Goal: Communication & Community: Answer question/provide support

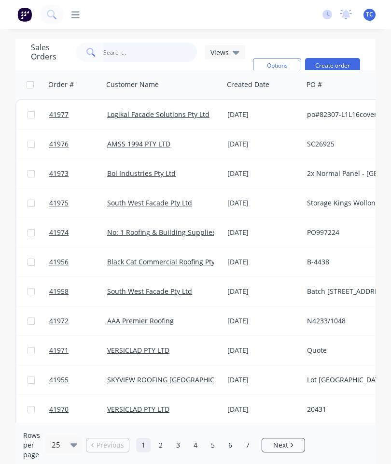
click at [161, 50] on input "text" at bounding box center [150, 52] width 94 height 19
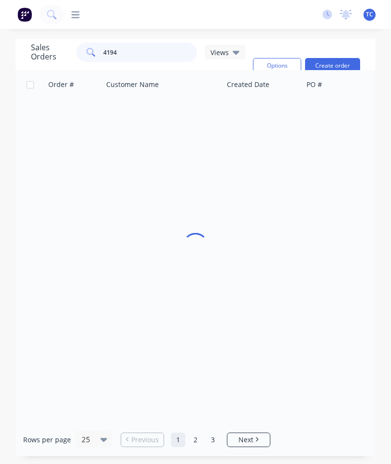
type input "41949"
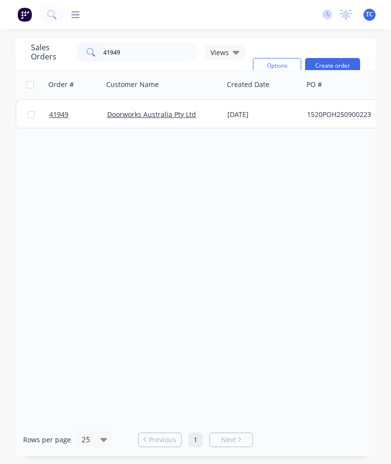
click at [59, 117] on span "41949" at bounding box center [58, 115] width 19 height 10
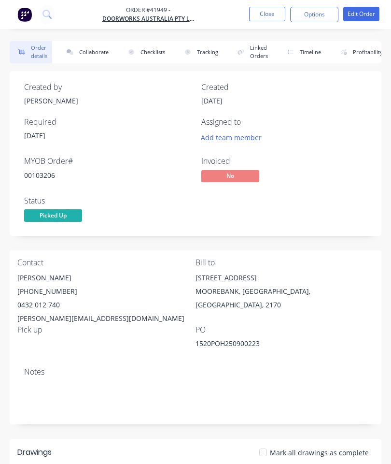
click at [80, 50] on button "Collaborate" at bounding box center [86, 52] width 56 height 22
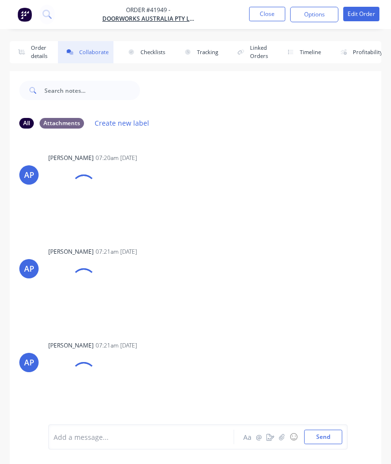
click at [283, 435] on icon "button" at bounding box center [282, 436] width 6 height 7
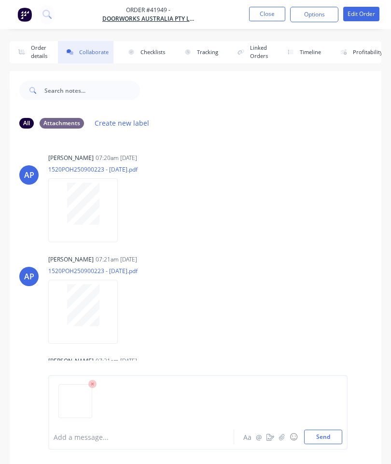
click at [325, 430] on button "Send" at bounding box center [323, 436] width 38 height 14
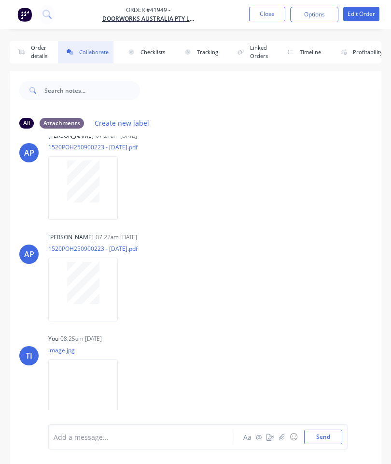
scroll to position [529, 0]
click at [263, 15] on button "Close" at bounding box center [267, 14] width 36 height 14
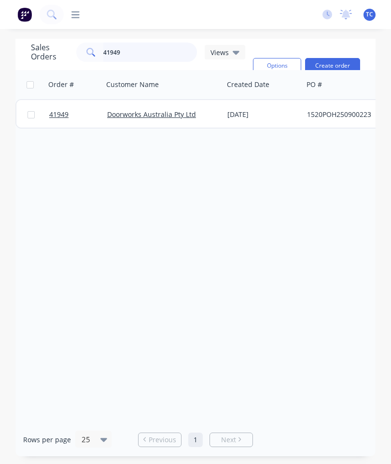
click at [150, 58] on input "41949" at bounding box center [150, 52] width 94 height 19
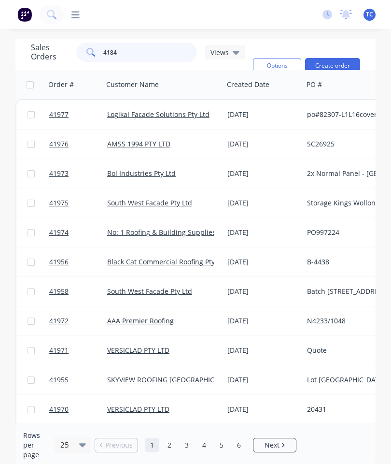
type input "41848"
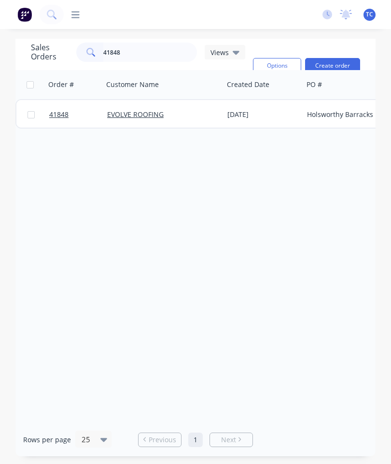
click at [57, 116] on span "41848" at bounding box center [58, 115] width 19 height 10
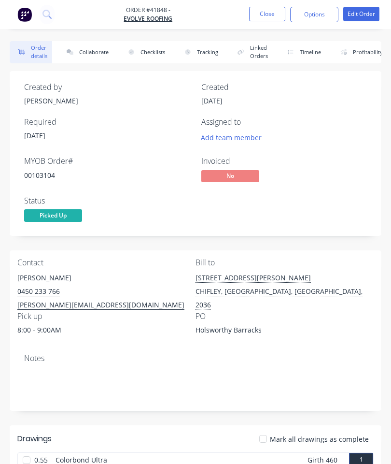
click at [102, 53] on button "Collaborate" at bounding box center [86, 52] width 56 height 22
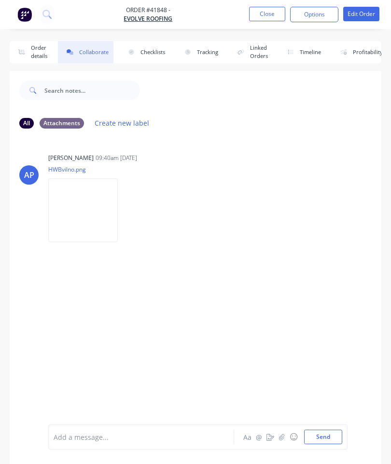
click at [283, 432] on button "button" at bounding box center [282, 437] width 12 height 12
click at [327, 433] on button "Send" at bounding box center [323, 436] width 38 height 14
click at [265, 18] on button "Close" at bounding box center [267, 14] width 36 height 14
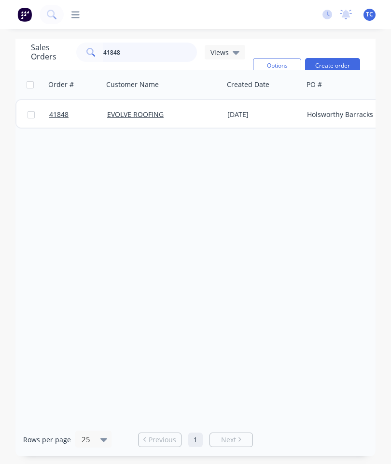
click at [156, 50] on input "41848" at bounding box center [150, 52] width 94 height 19
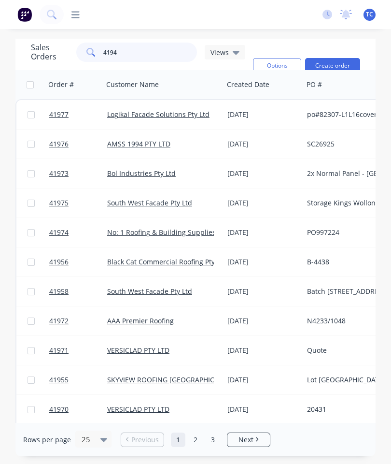
type input "41948"
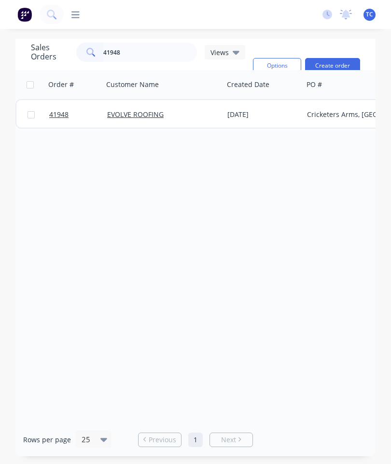
click at [58, 114] on span "41948" at bounding box center [58, 115] width 19 height 10
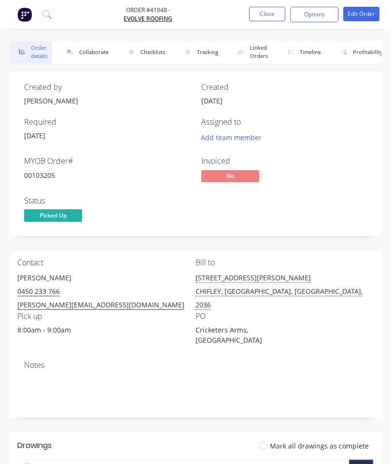
click at [98, 51] on button "Collaborate" at bounding box center [86, 52] width 56 height 22
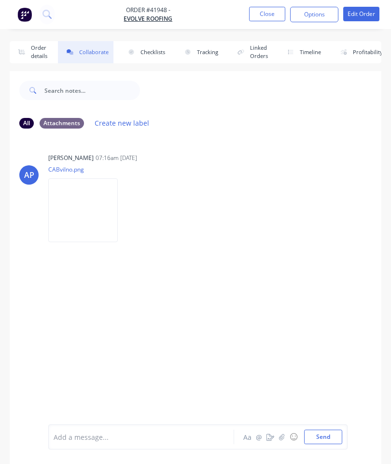
click at [278, 437] on button "button" at bounding box center [282, 437] width 12 height 12
click at [325, 430] on button "Send" at bounding box center [323, 436] width 38 height 14
click at [271, 20] on button "Close" at bounding box center [267, 14] width 36 height 14
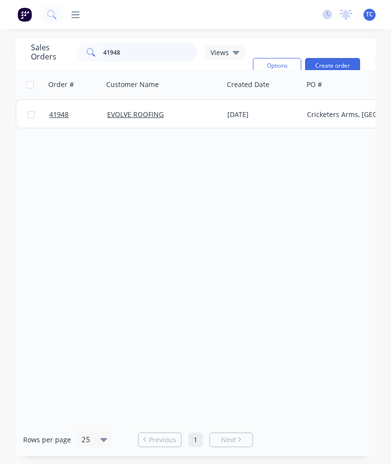
click at [147, 54] on input "41948" at bounding box center [150, 52] width 94 height 19
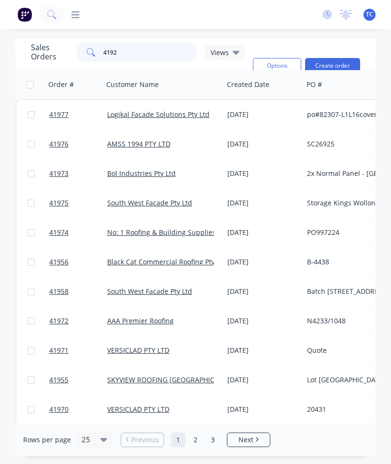
type input "41924"
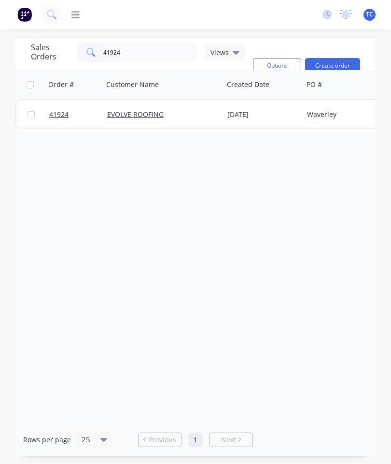
click at [55, 114] on span "41924" at bounding box center [58, 115] width 19 height 10
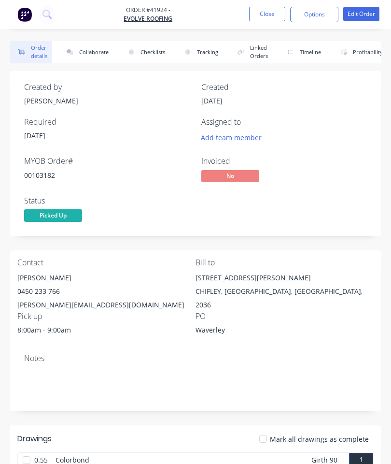
click at [90, 52] on button "Collaborate" at bounding box center [86, 52] width 56 height 22
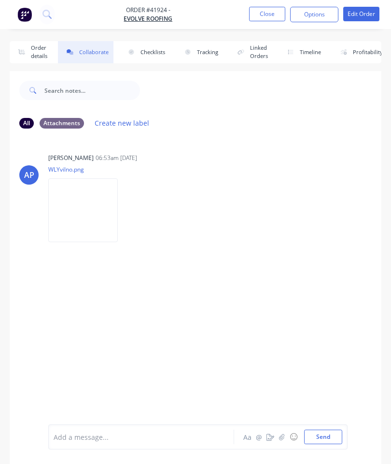
click at [279, 434] on button "button" at bounding box center [282, 437] width 12 height 12
click at [326, 432] on button "Send" at bounding box center [323, 436] width 38 height 14
click at [272, 15] on button "Close" at bounding box center [267, 14] width 36 height 14
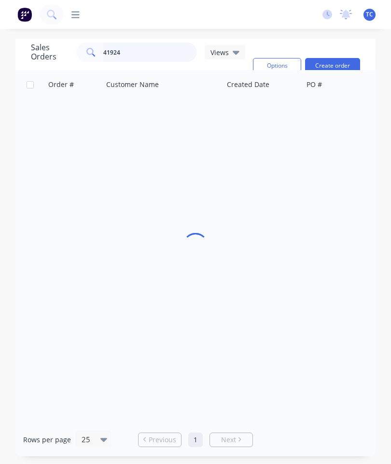
click at [163, 47] on input "41924" at bounding box center [150, 52] width 94 height 19
click at [156, 53] on input "41924" at bounding box center [150, 52] width 94 height 19
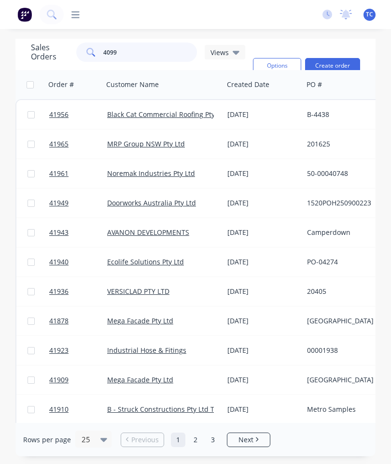
type input "40998"
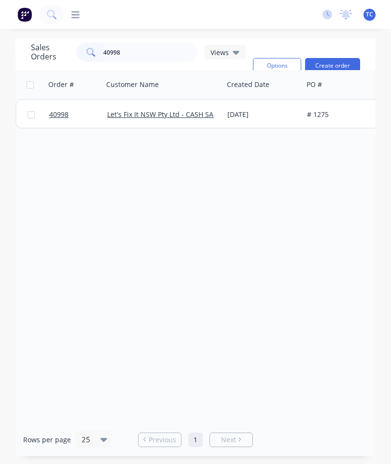
click at [61, 114] on span "40998" at bounding box center [58, 115] width 19 height 10
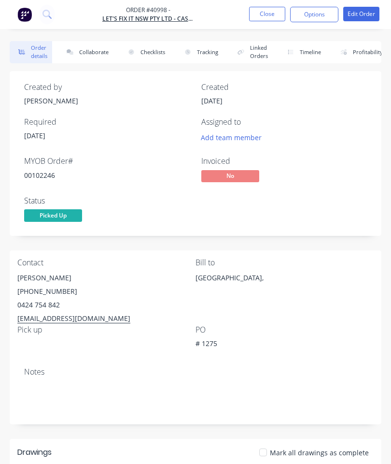
click at [94, 54] on button "Collaborate" at bounding box center [86, 52] width 56 height 22
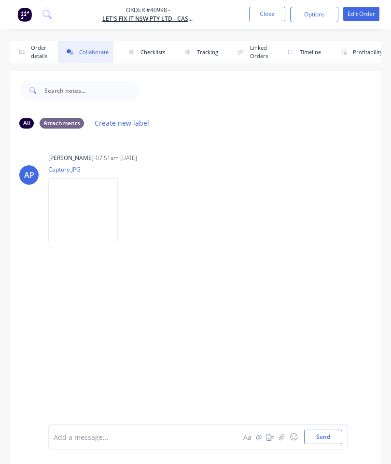
click at [283, 427] on div "Add a message... Aa @ ☺ Send" at bounding box center [198, 436] width 300 height 25
click at [282, 436] on icon "button" at bounding box center [282, 436] width 6 height 7
click at [320, 433] on button "Send" at bounding box center [323, 436] width 38 height 14
click at [268, 16] on button "Close" at bounding box center [267, 14] width 36 height 14
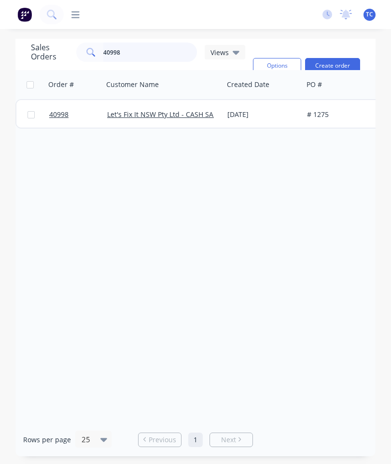
click at [165, 45] on input "40998" at bounding box center [150, 52] width 94 height 19
click at [151, 48] on input "40998" at bounding box center [150, 52] width 94 height 19
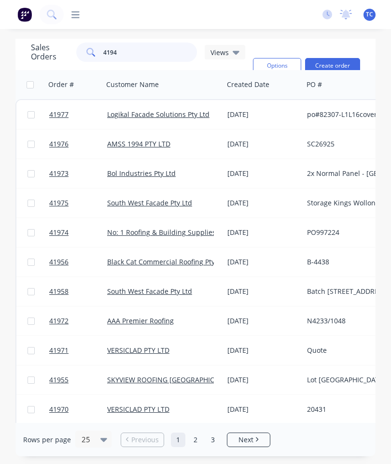
type input "41945"
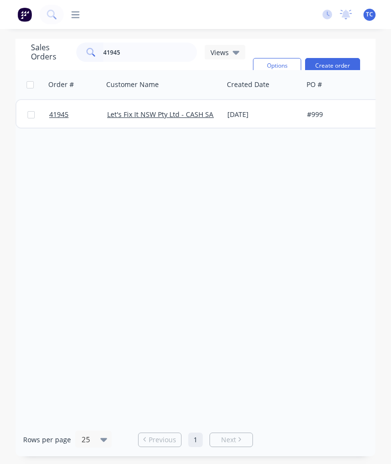
click at [57, 118] on span "41945" at bounding box center [58, 115] width 19 height 10
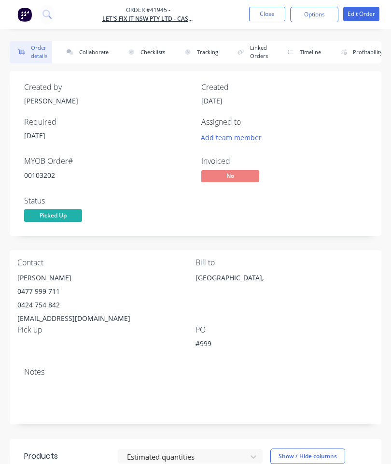
click at [90, 51] on button "Collaborate" at bounding box center [86, 52] width 56 height 22
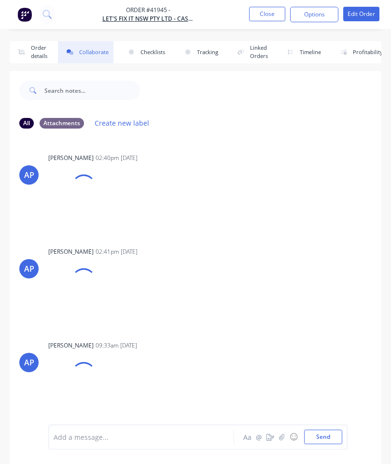
click at [284, 436] on icon "button" at bounding box center [281, 436] width 5 height 6
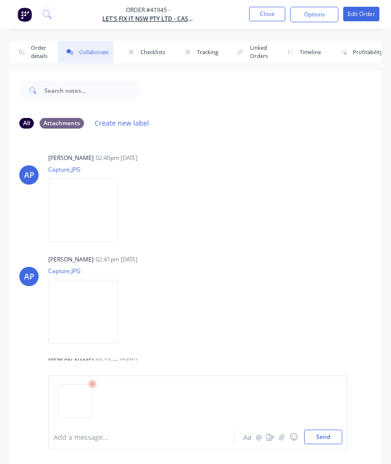
click at [327, 436] on button "Send" at bounding box center [323, 436] width 38 height 14
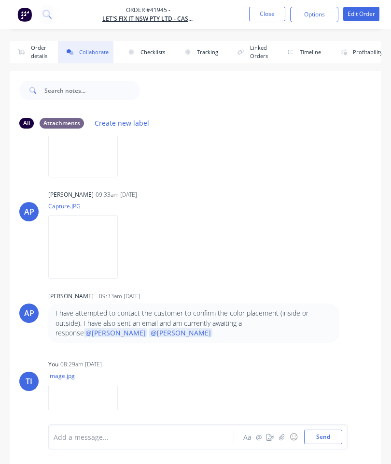
scroll to position [166, 0]
click at [284, 433] on icon "button" at bounding box center [282, 436] width 6 height 7
click at [96, 381] on icon at bounding box center [92, 384] width 9 height 9
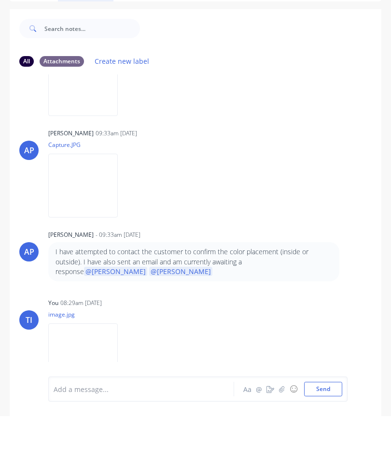
scroll to position [0, 0]
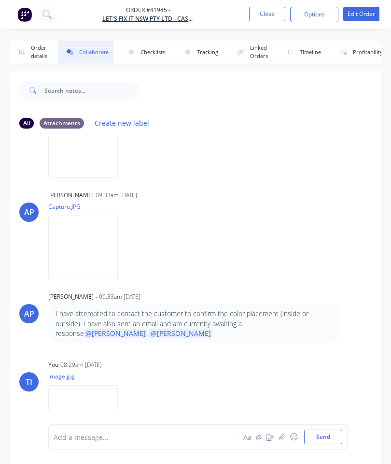
click at [267, 15] on button "Close" at bounding box center [267, 14] width 36 height 14
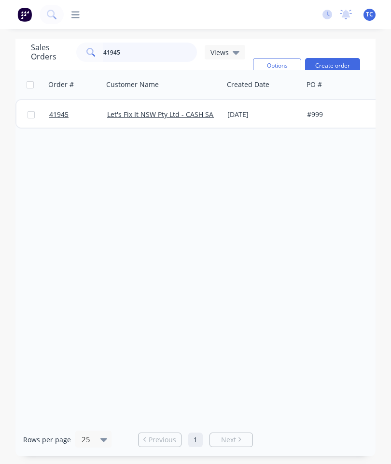
click at [160, 54] on input "41945" at bounding box center [150, 52] width 94 height 19
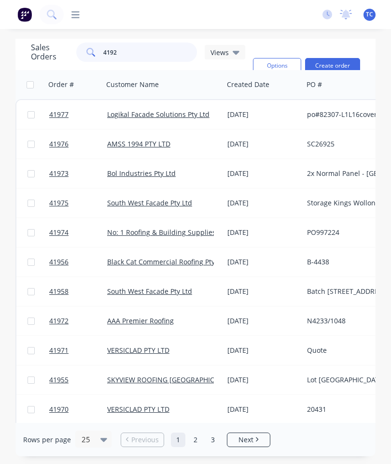
type input "41924"
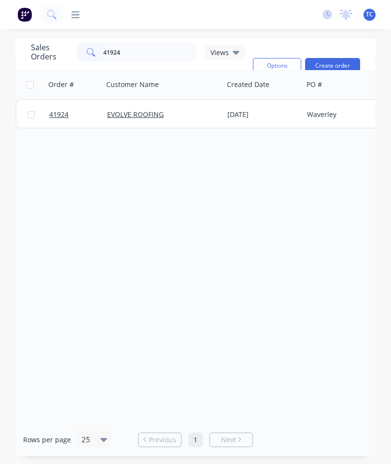
click at [54, 116] on span "41924" at bounding box center [58, 115] width 19 height 10
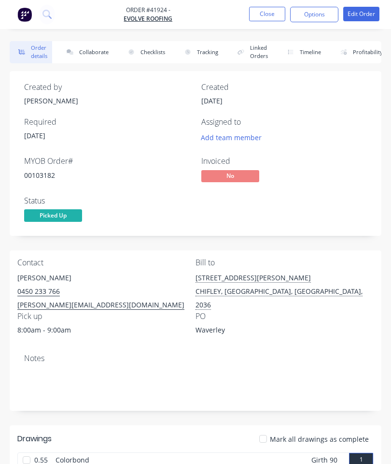
click at [97, 48] on button "Collaborate" at bounding box center [86, 52] width 56 height 22
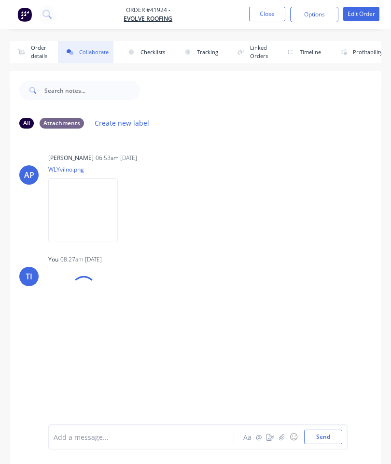
click at [286, 438] on button "button" at bounding box center [282, 437] width 12 height 12
click at [328, 434] on button "Send" at bounding box center [323, 436] width 38 height 14
